Goal: Information Seeking & Learning: Learn about a topic

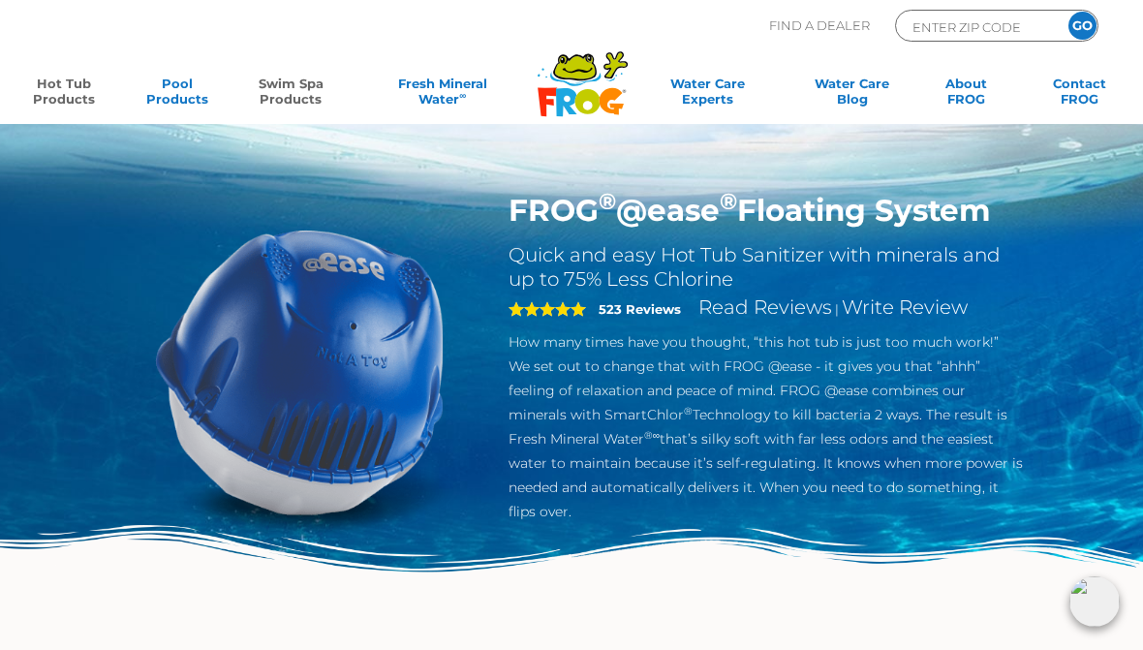
click at [296, 90] on link "Swim Spa Products" at bounding box center [291, 95] width 88 height 39
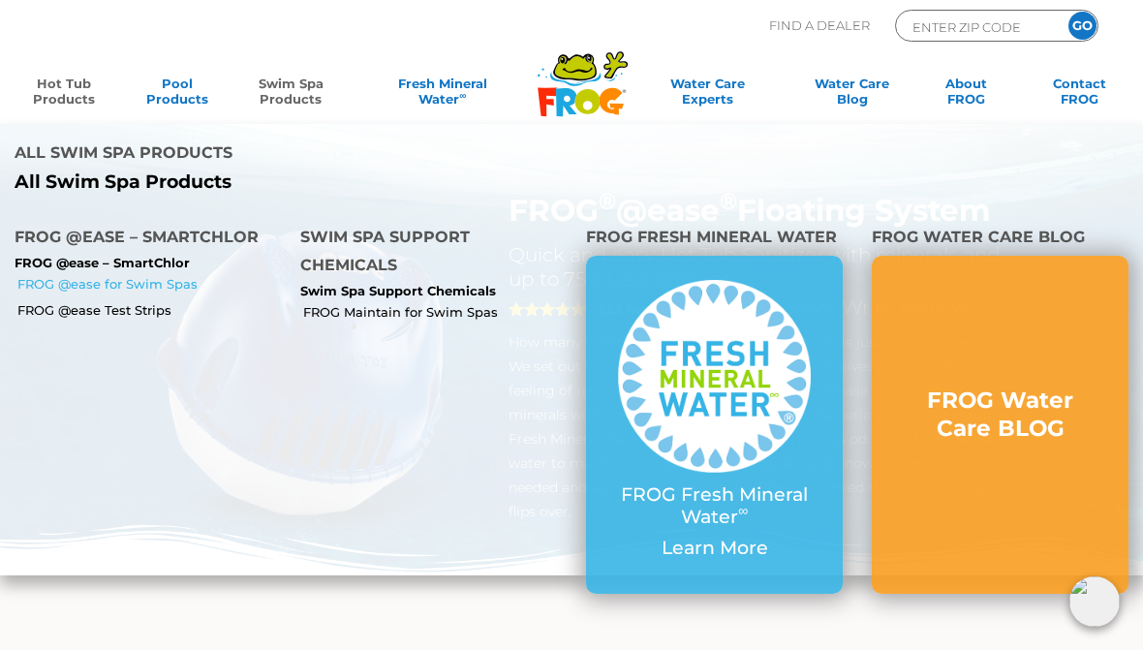
click at [69, 280] on link "FROG @ease for Swim Spas" at bounding box center [151, 283] width 268 height 17
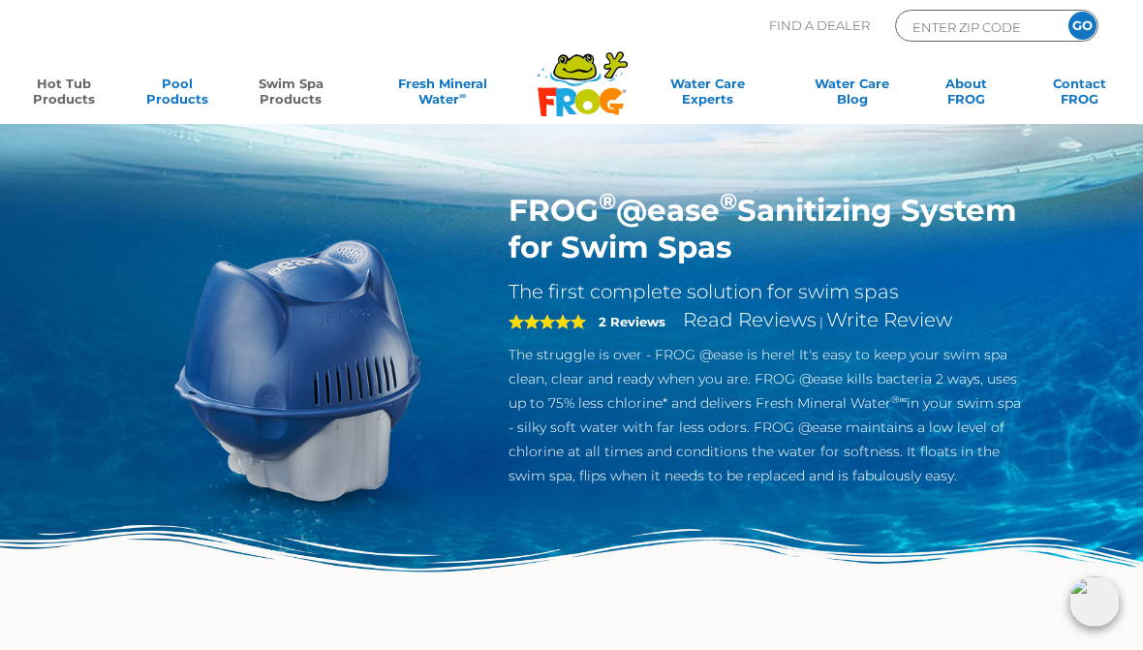
click at [46, 78] on link "Hot Tub Products" at bounding box center [63, 95] width 88 height 39
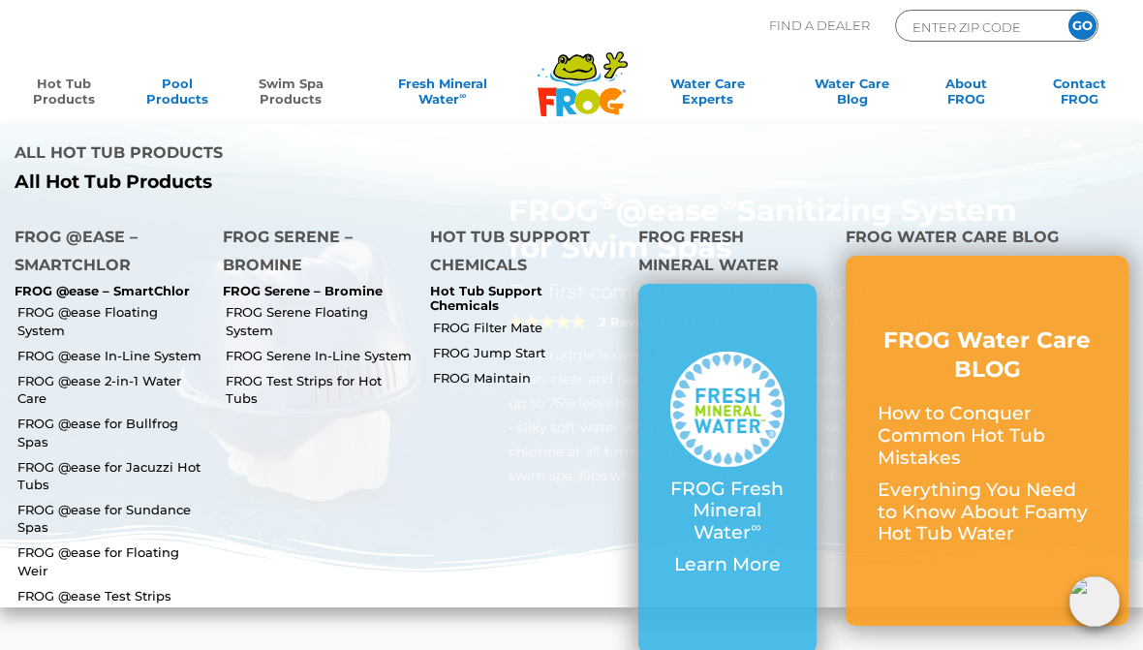
click at [242, 291] on p "FROG Serene – Bromine" at bounding box center [312, 292] width 179 height 16
click at [243, 287] on p "FROG Serene – Bromine" at bounding box center [312, 292] width 179 height 16
click at [241, 257] on h4 "FROG Serene – Bromine" at bounding box center [312, 253] width 179 height 61
click at [269, 287] on p "FROG Serene – Bromine" at bounding box center [312, 292] width 179 height 16
click at [253, 292] on p "FROG Serene – Bromine" at bounding box center [312, 292] width 179 height 16
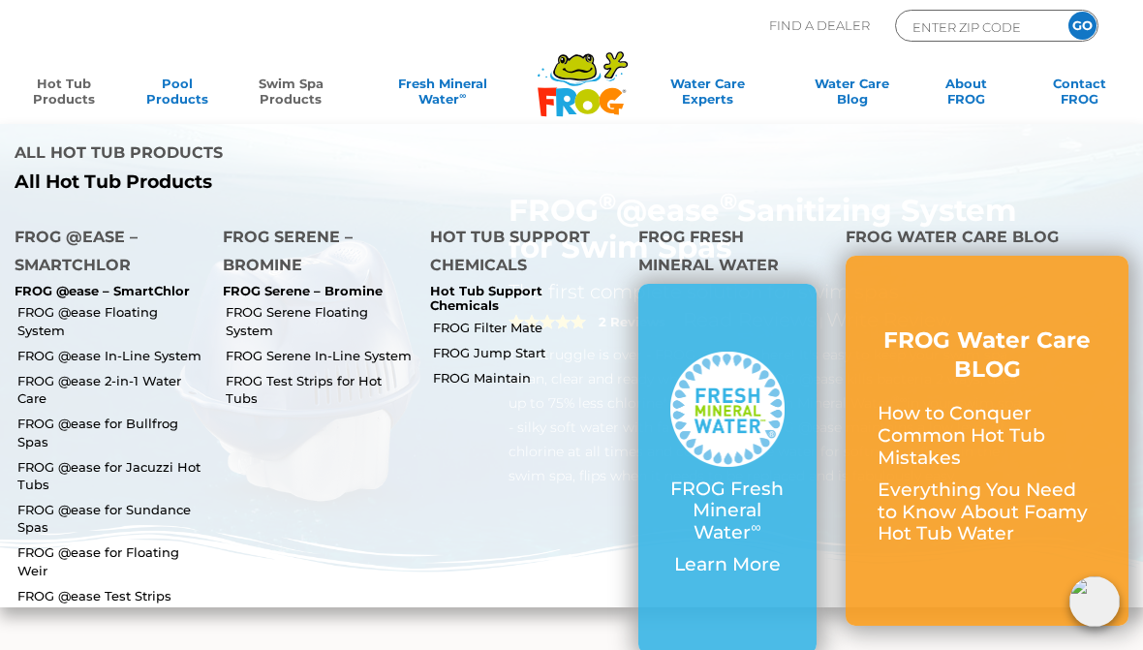
click at [252, 271] on h4 "FROG Serene – Bromine" at bounding box center [312, 253] width 179 height 61
click at [266, 228] on h4 "FROG Serene – Bromine" at bounding box center [312, 253] width 179 height 61
click at [242, 313] on link "FROG Serene Floating System" at bounding box center [321, 320] width 191 height 35
click at [248, 323] on link "FROG Serene Floating System" at bounding box center [321, 320] width 191 height 35
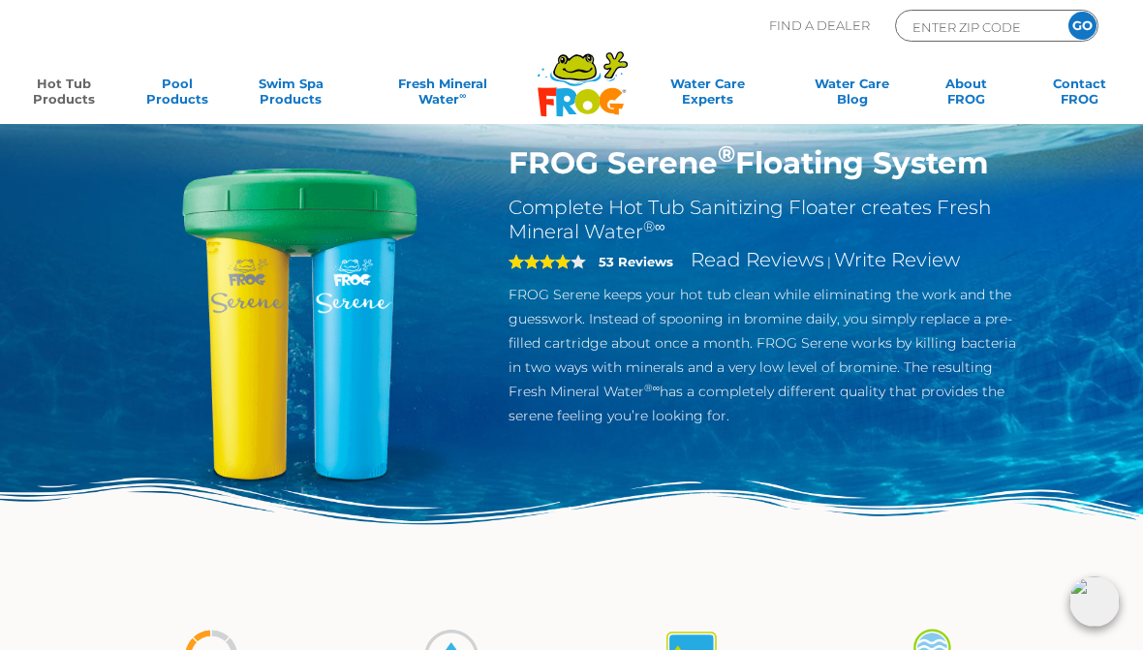
scroll to position [47, 0]
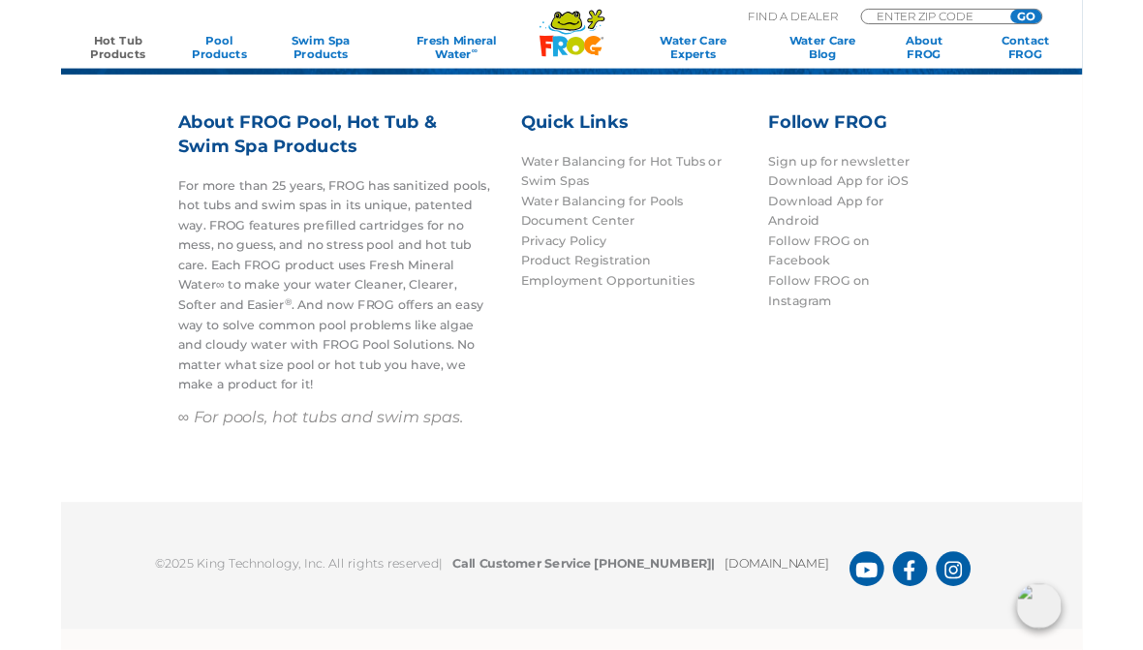
scroll to position [5005, 0]
